Goal: Communication & Community: Answer question/provide support

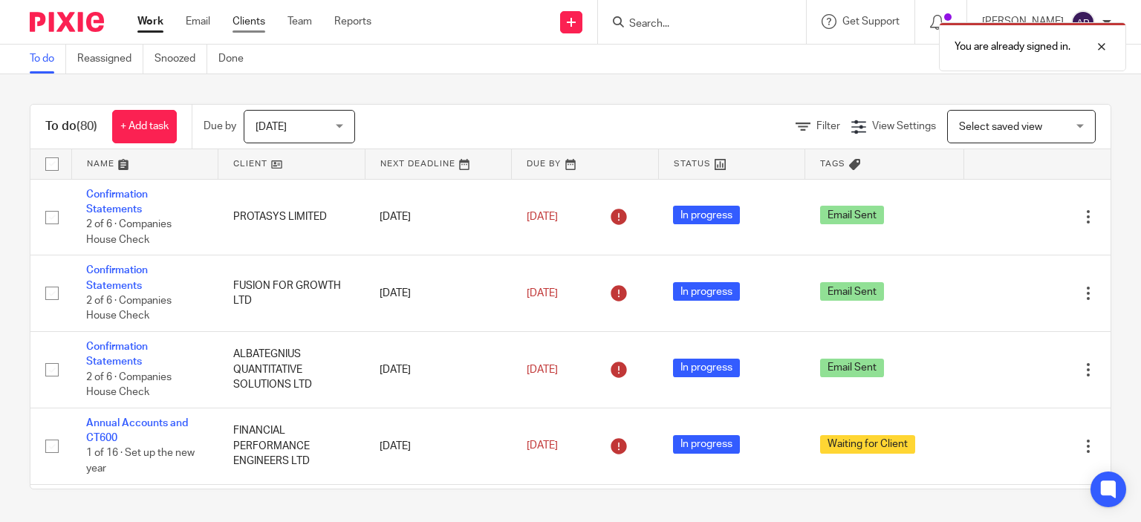
click at [238, 25] on link "Clients" at bounding box center [249, 21] width 33 height 15
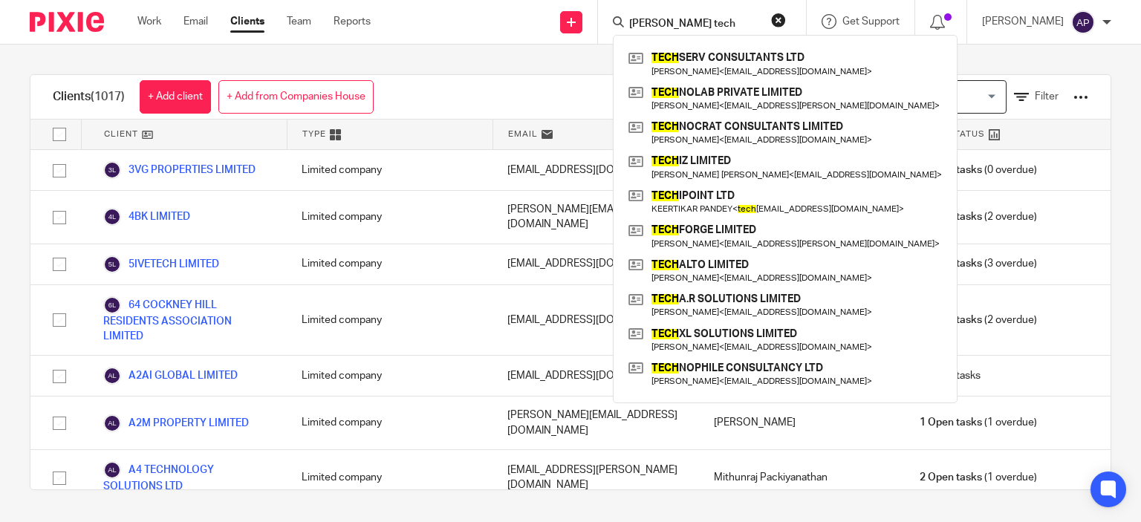
click at [687, 11] on div "sam tech TECH SERV CONSULTANTS LTD Mohamed Azad Nawaz < azad.nawaz@outlook.com …" at bounding box center [702, 22] width 208 height 44
click at [705, 21] on input "sam tech" at bounding box center [695, 24] width 134 height 13
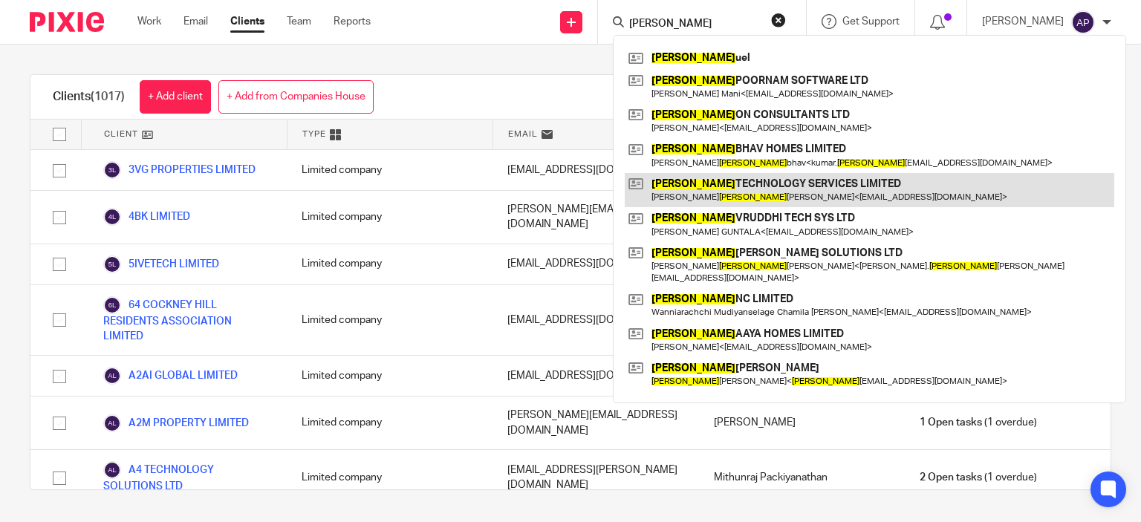
type input "sam"
click at [692, 198] on link at bounding box center [870, 190] width 490 height 34
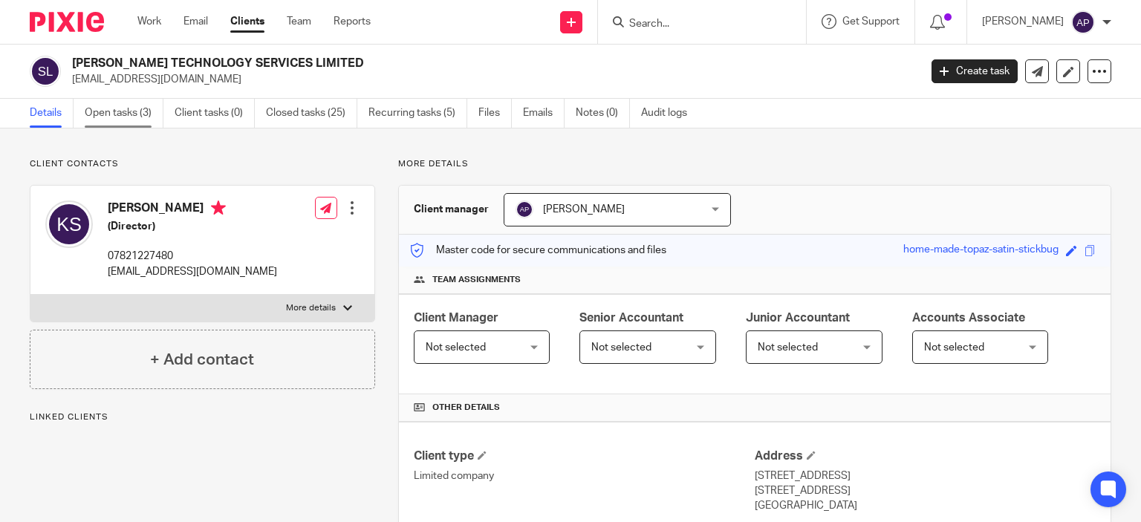
click at [145, 112] on link "Open tasks (3)" at bounding box center [124, 113] width 79 height 29
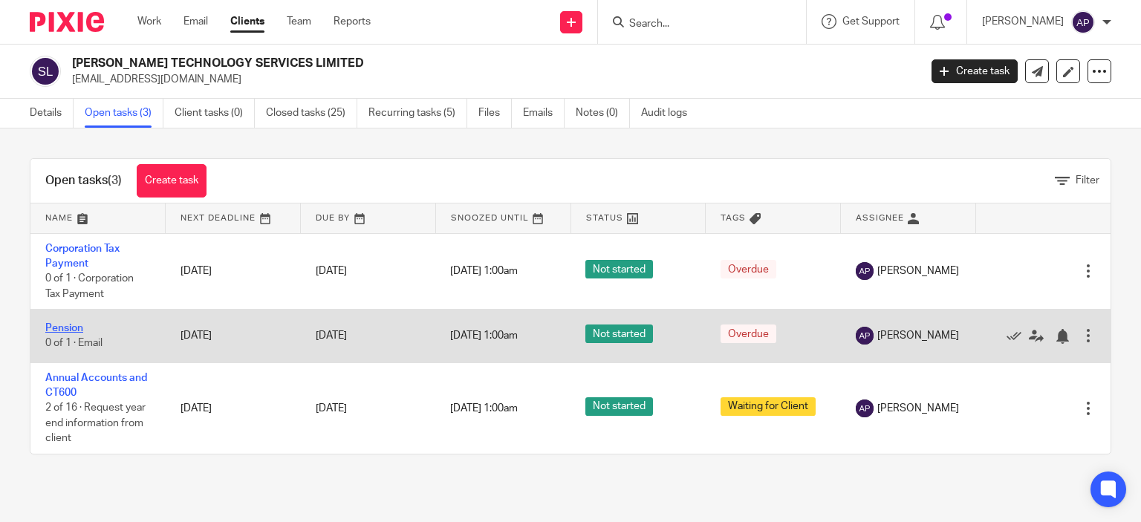
click at [73, 328] on link "Pension" at bounding box center [64, 328] width 38 height 10
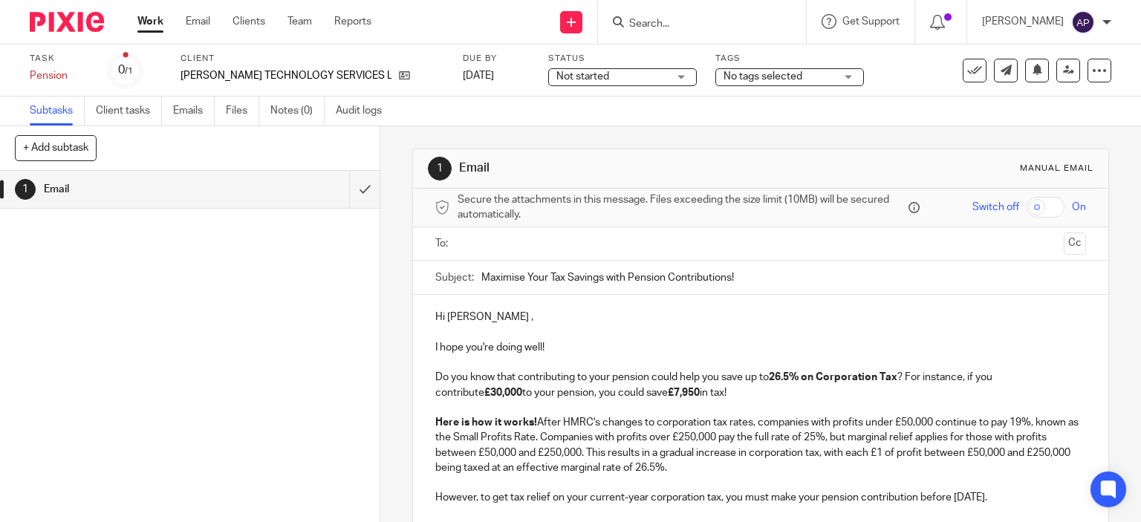
click at [523, 243] on input "text" at bounding box center [760, 244] width 595 height 17
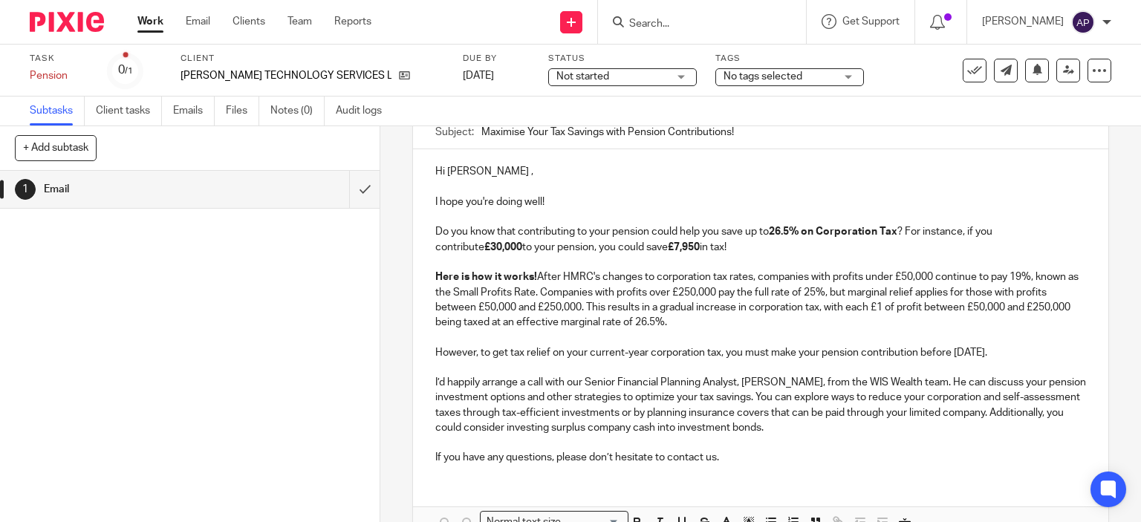
scroll to position [74, 0]
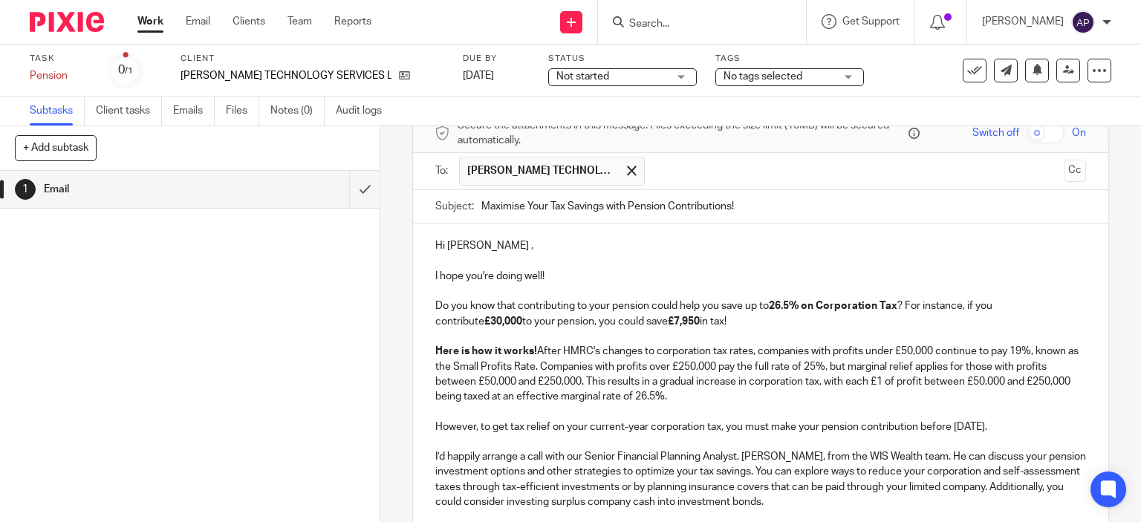
click at [492, 243] on p "Hi [PERSON_NAME] ," at bounding box center [761, 246] width 652 height 15
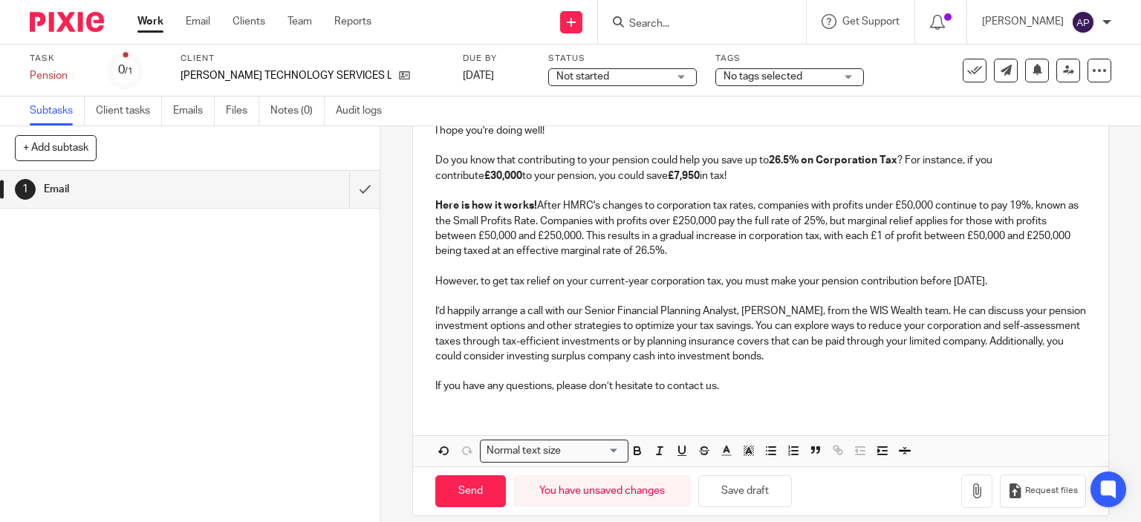
scroll to position [233, 0]
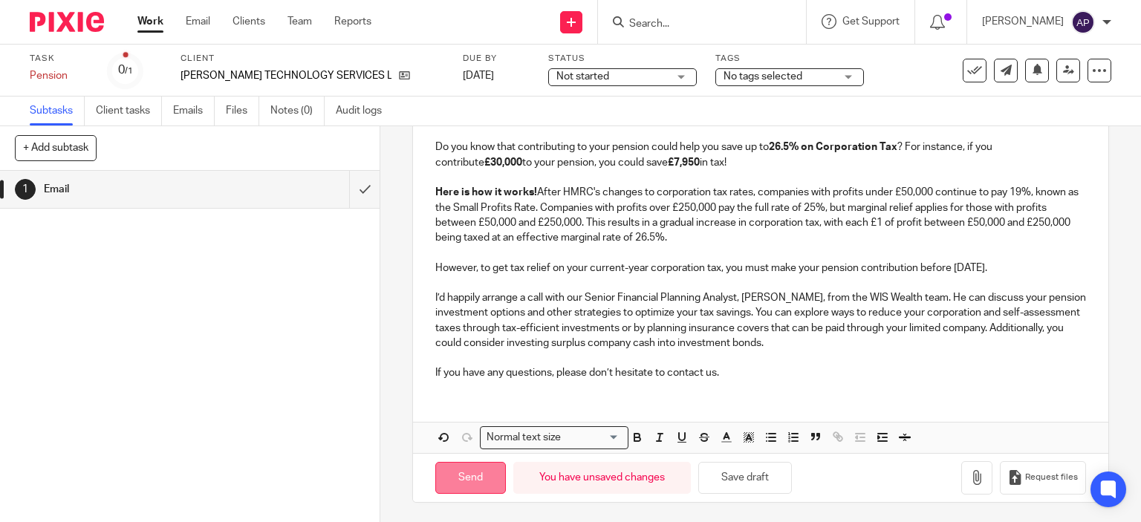
click at [444, 478] on input "Send" at bounding box center [470, 478] width 71 height 32
type input "Sent"
